Goal: Task Accomplishment & Management: Use online tool/utility

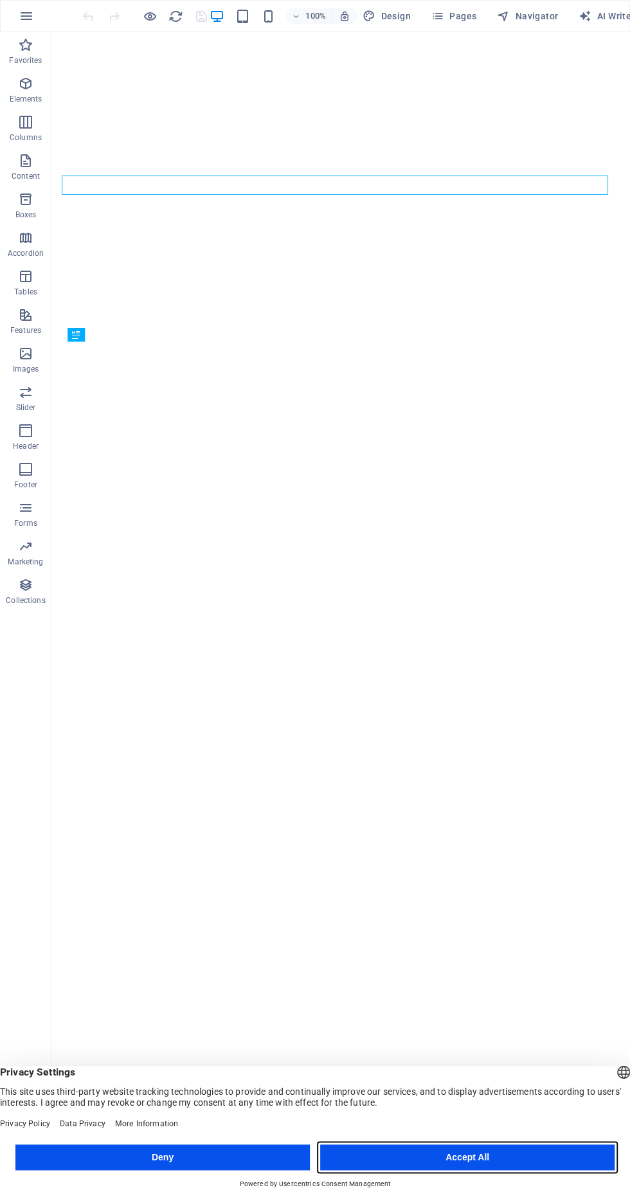
click at [564, 1161] on button "Accept All" at bounding box center [467, 1157] width 294 height 26
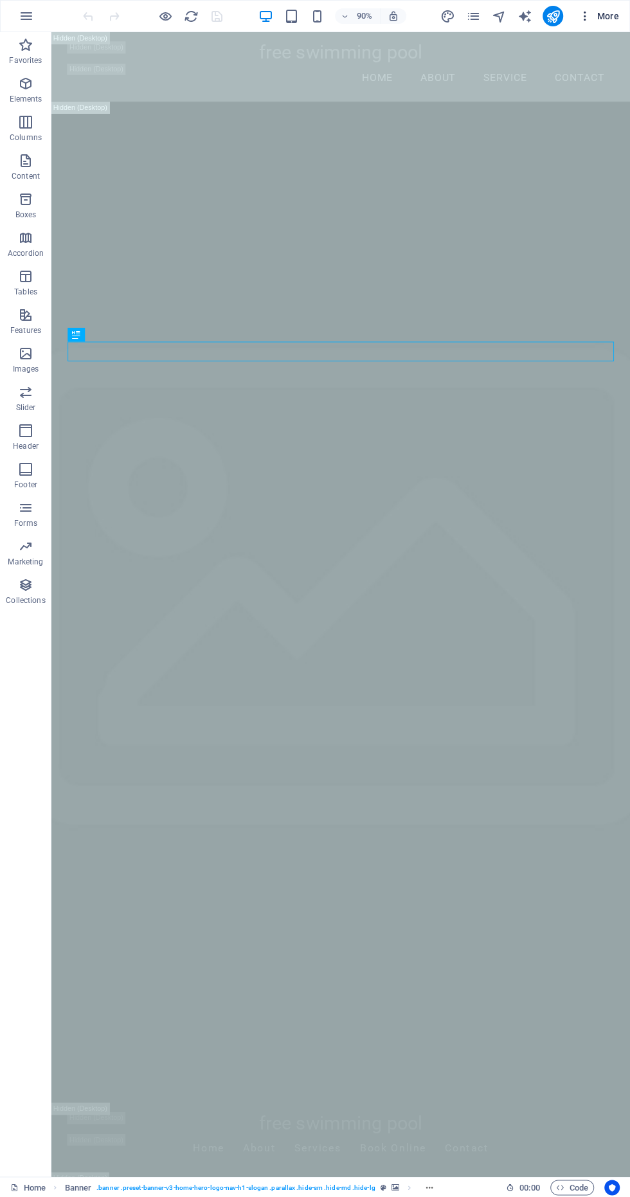
click at [601, 15] on span "More" at bounding box center [599, 16] width 41 height 13
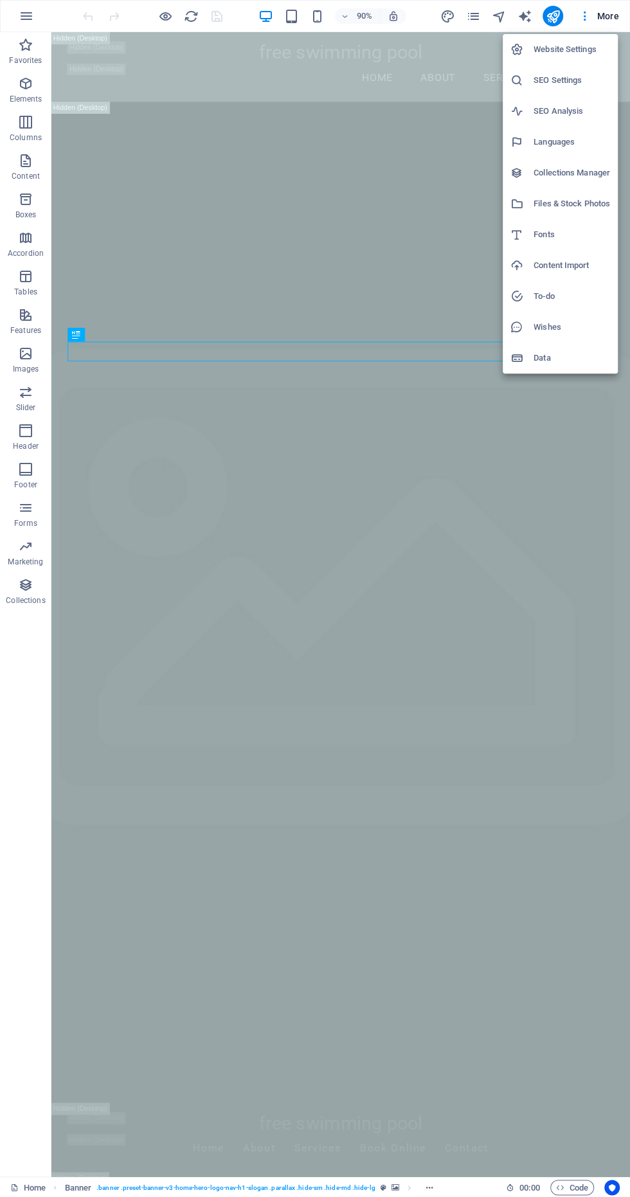
click at [0, 0] on h6 "SEO Settings" at bounding box center [0, 0] width 0 height 0
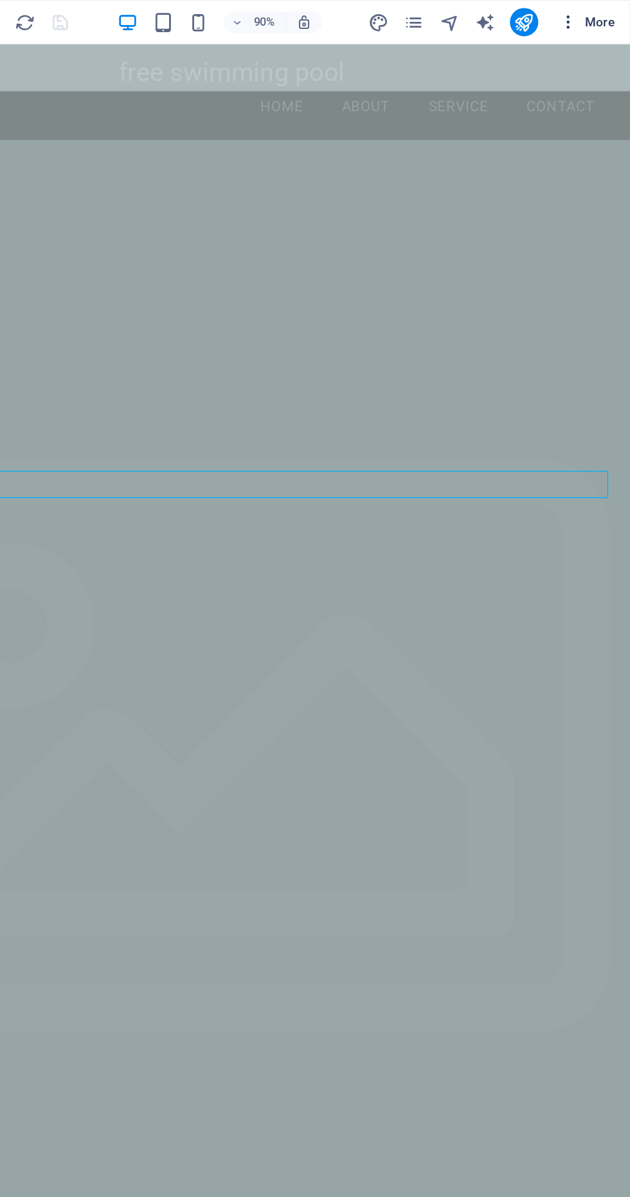
click at [600, 14] on span "More" at bounding box center [599, 16] width 41 height 13
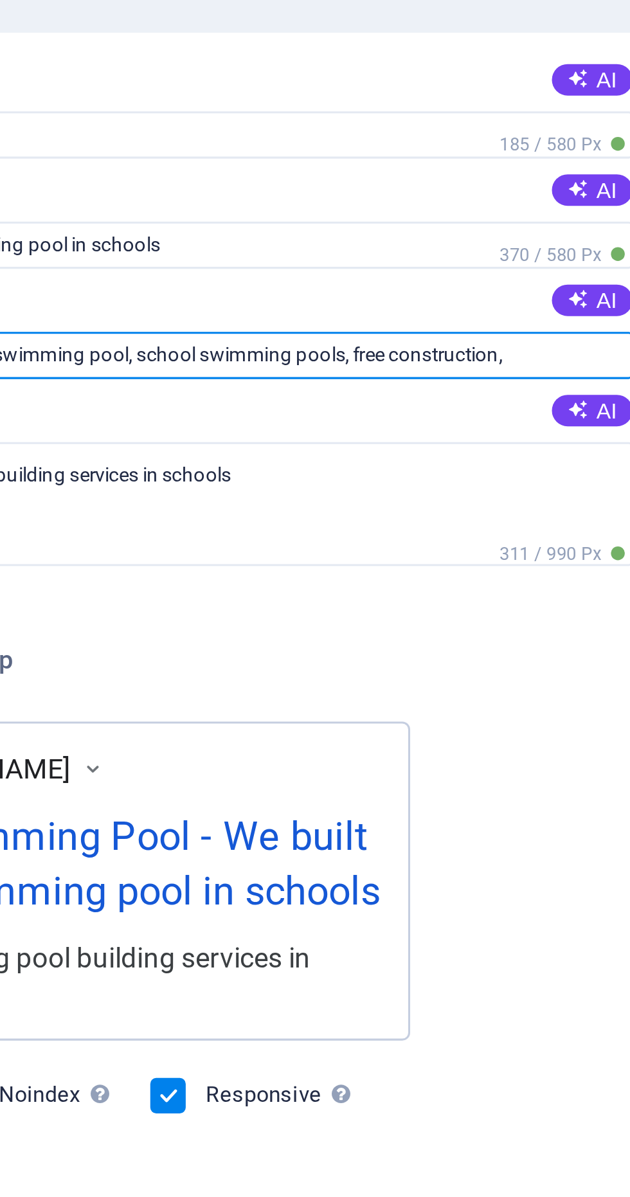
type input "Free swimming pool, swimming pool, school swimming pools, free construction"
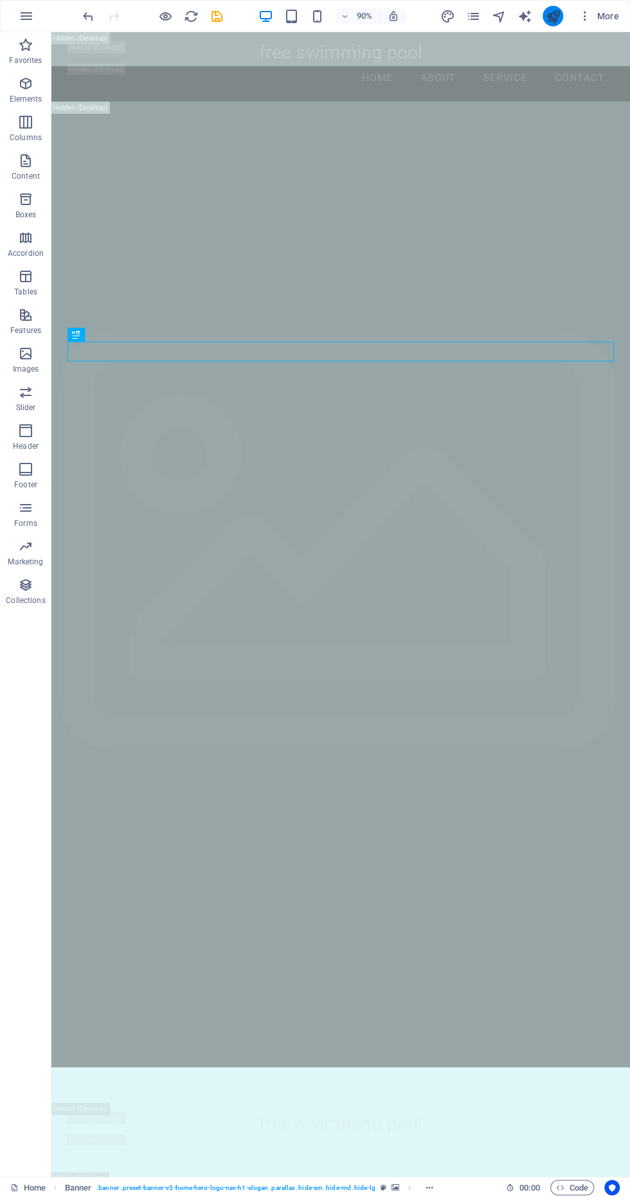
click at [560, 22] on icon "publish" at bounding box center [552, 16] width 15 height 15
